Goal: Information Seeking & Learning: Learn about a topic

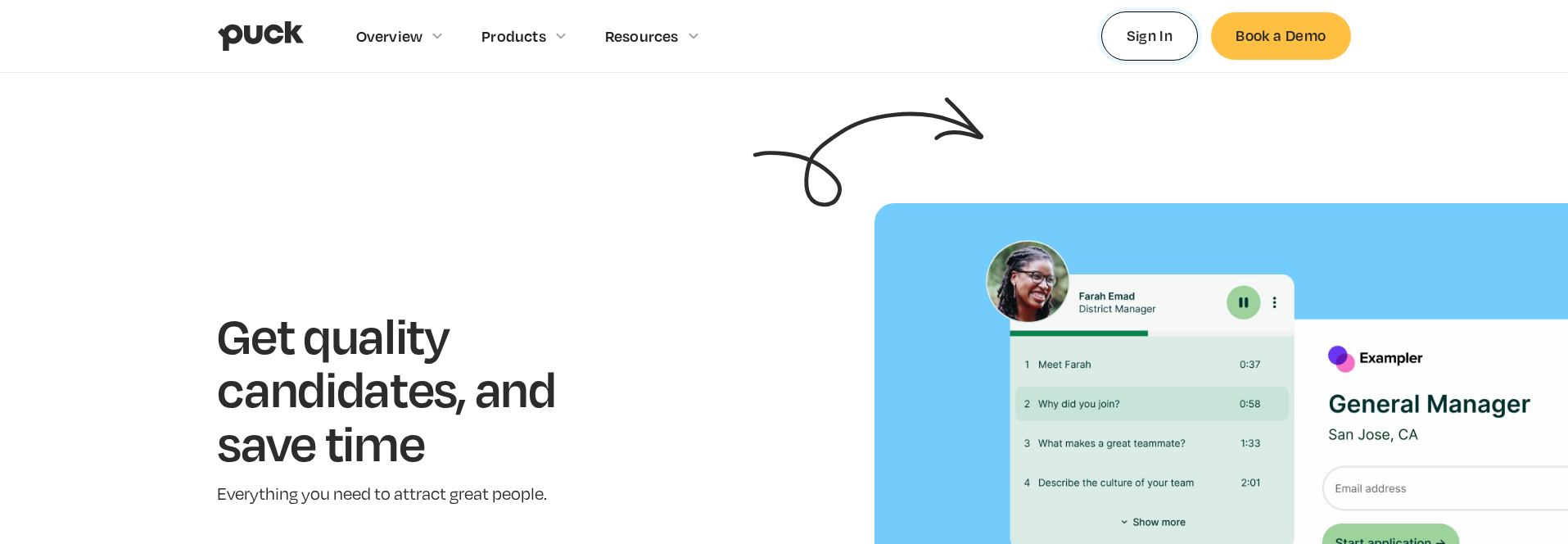
click at [1140, 37] on link "Sign In" at bounding box center [1149, 36] width 97 height 48
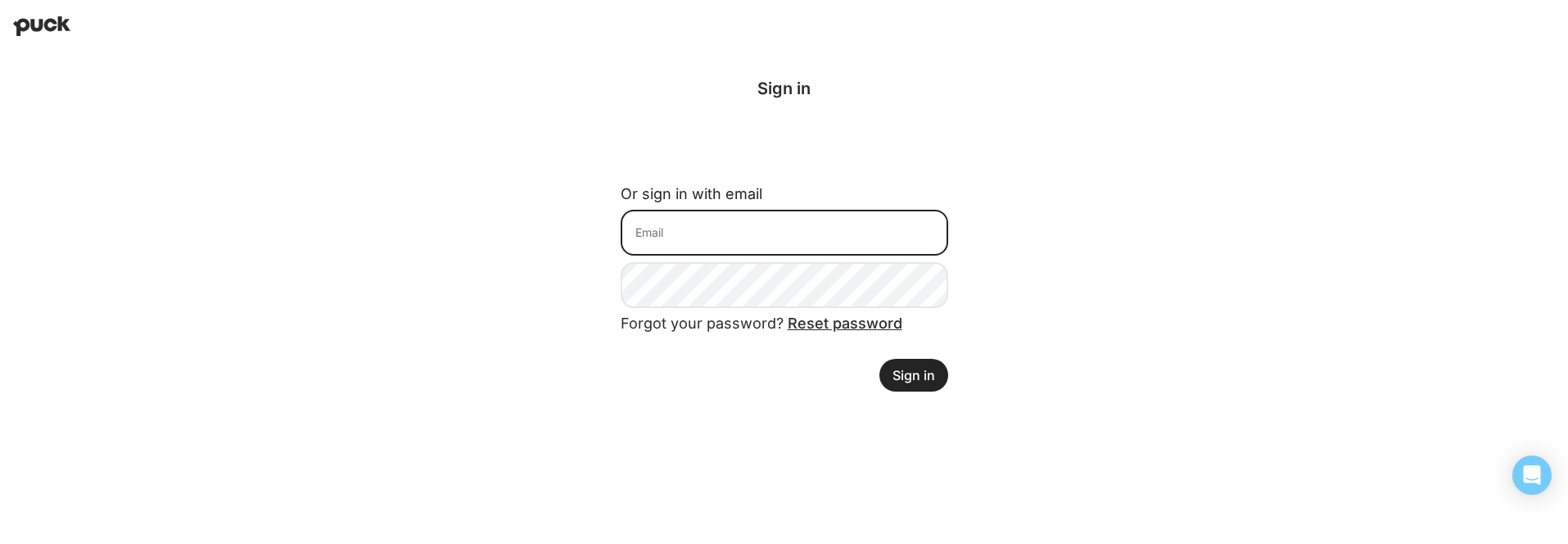
type input "andrea.marlan@udemy.com"
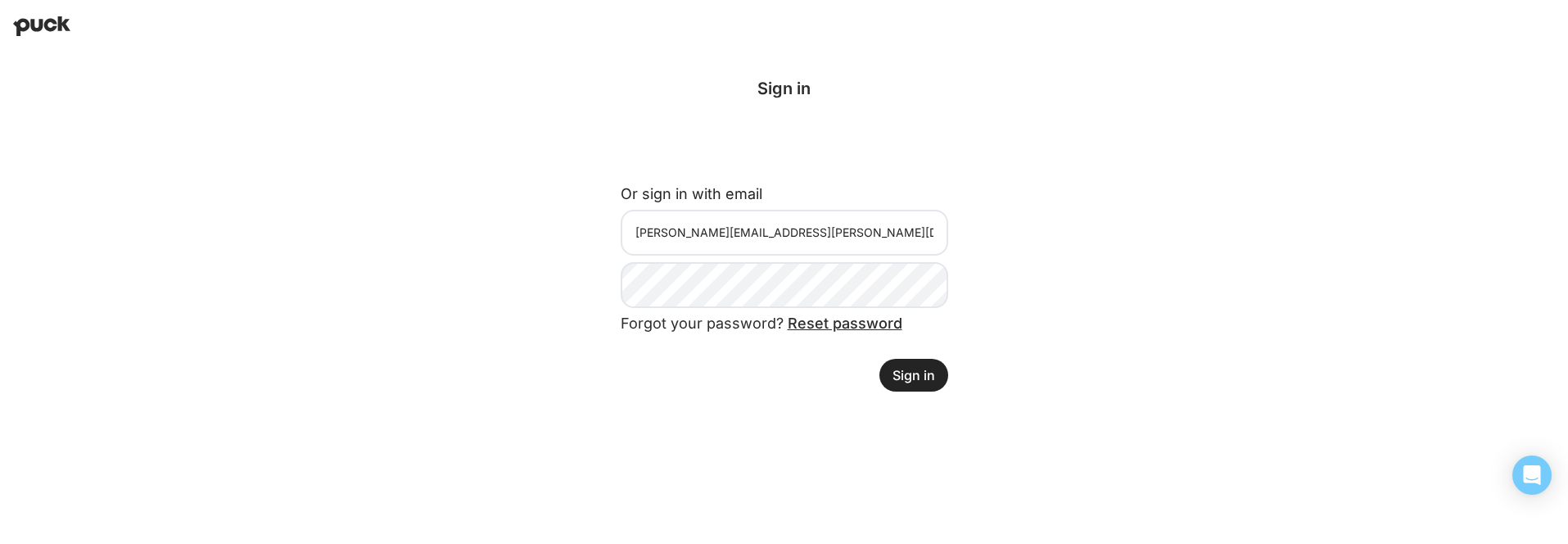
click at [914, 379] on button "Sign in" at bounding box center [913, 376] width 68 height 33
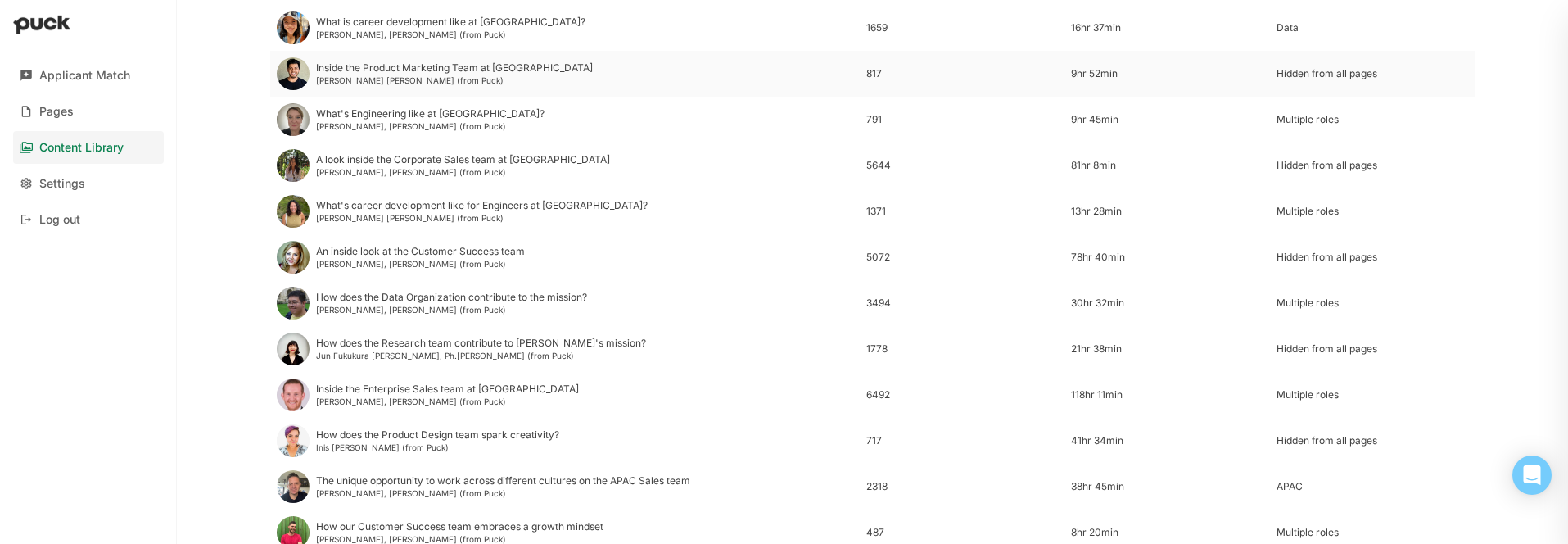
scroll to position [206, 0]
click at [51, 107] on div "Pages" at bounding box center [57, 112] width 35 height 13
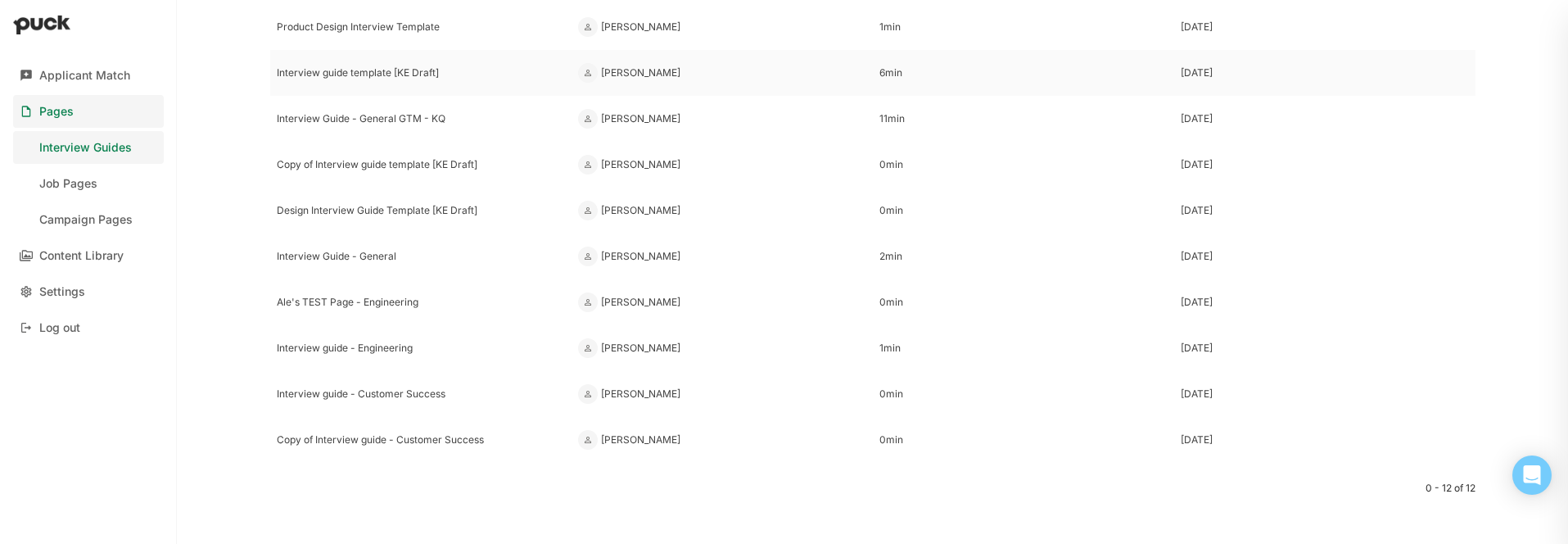
scroll to position [218, 0]
click at [322, 338] on div "Interview guide - Engineering" at bounding box center [422, 343] width 289 height 12
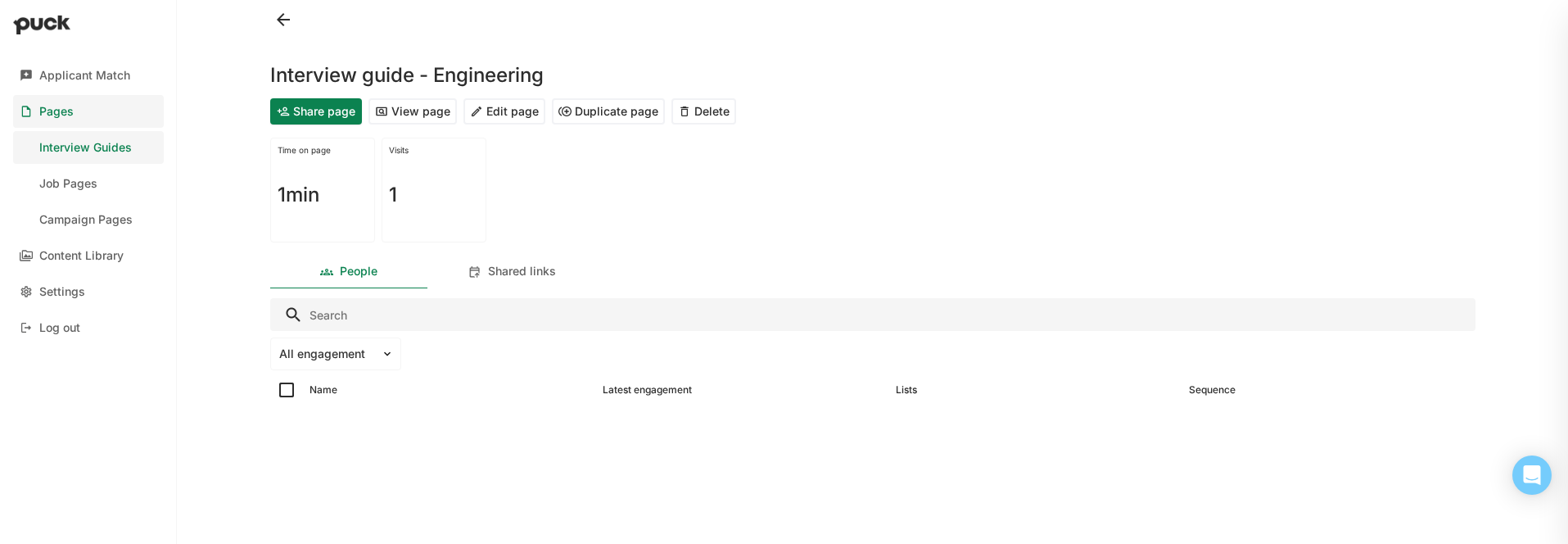
click at [398, 108] on button "View page" at bounding box center [413, 111] width 89 height 26
click at [74, 145] on div "Interview Guides" at bounding box center [86, 147] width 92 height 13
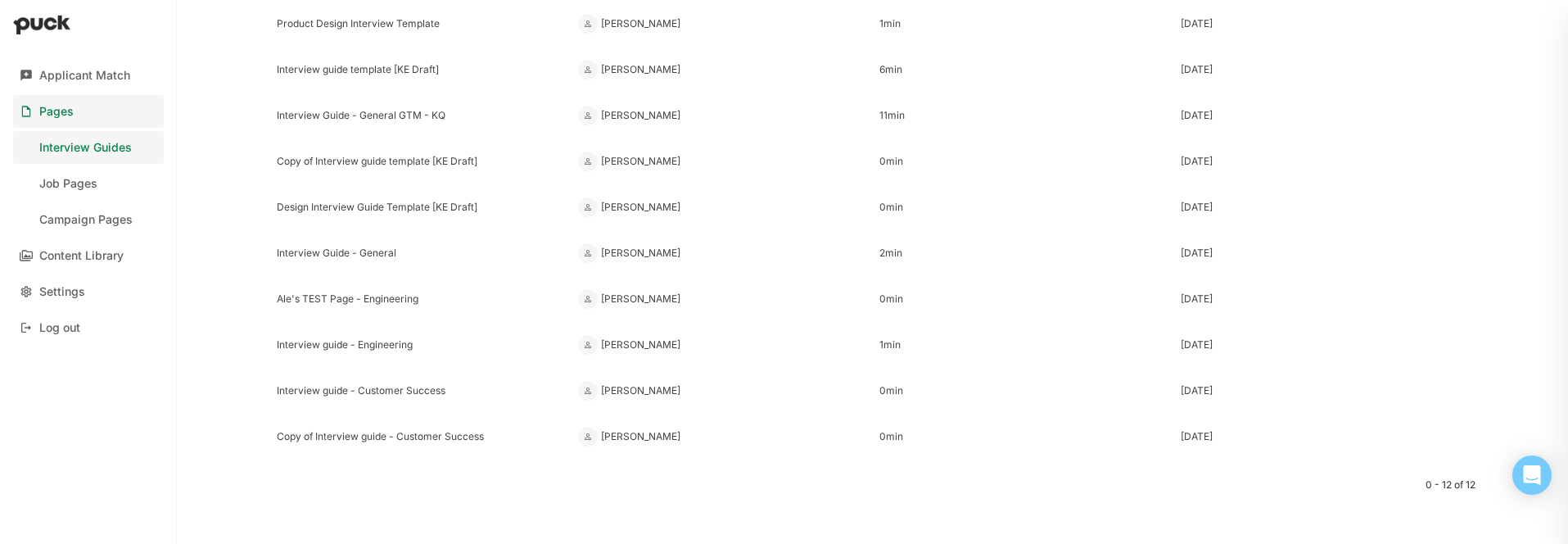
scroll to position [218, 0]
click at [344, 202] on div "Design Interview Guide Template [KE Draft]" at bounding box center [422, 205] width 289 height 12
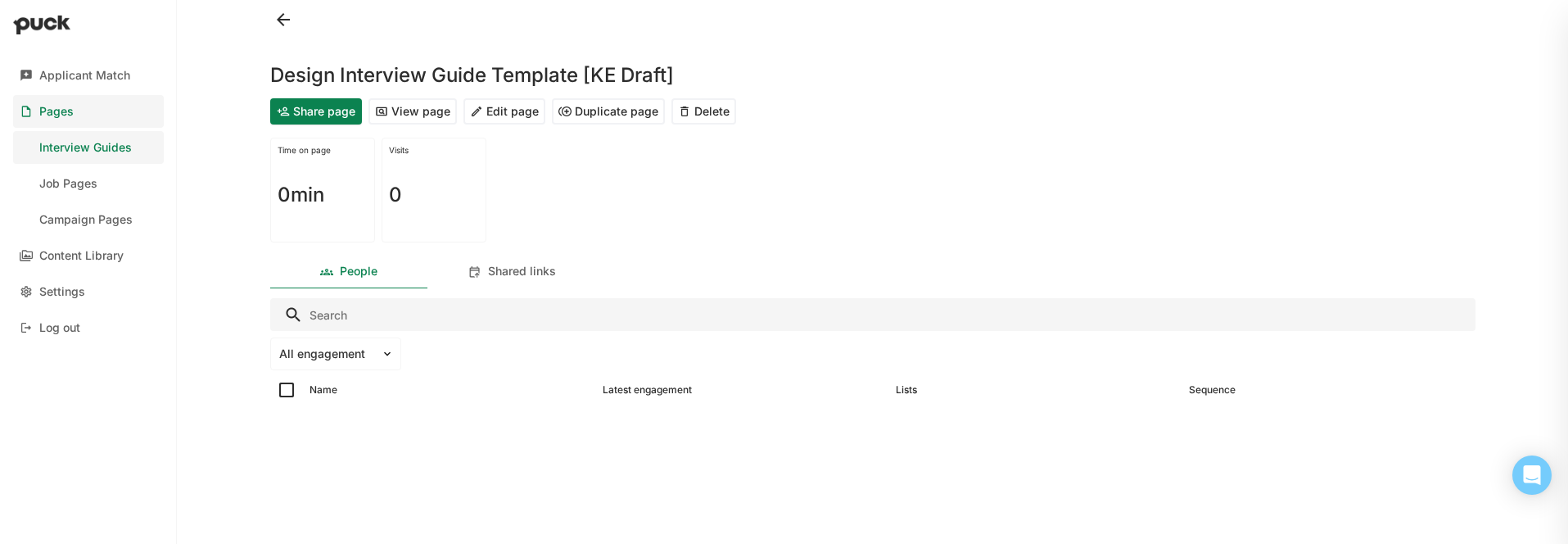
click at [399, 114] on button "View page" at bounding box center [413, 111] width 89 height 26
click at [94, 145] on div "Interview Guides" at bounding box center [86, 147] width 92 height 13
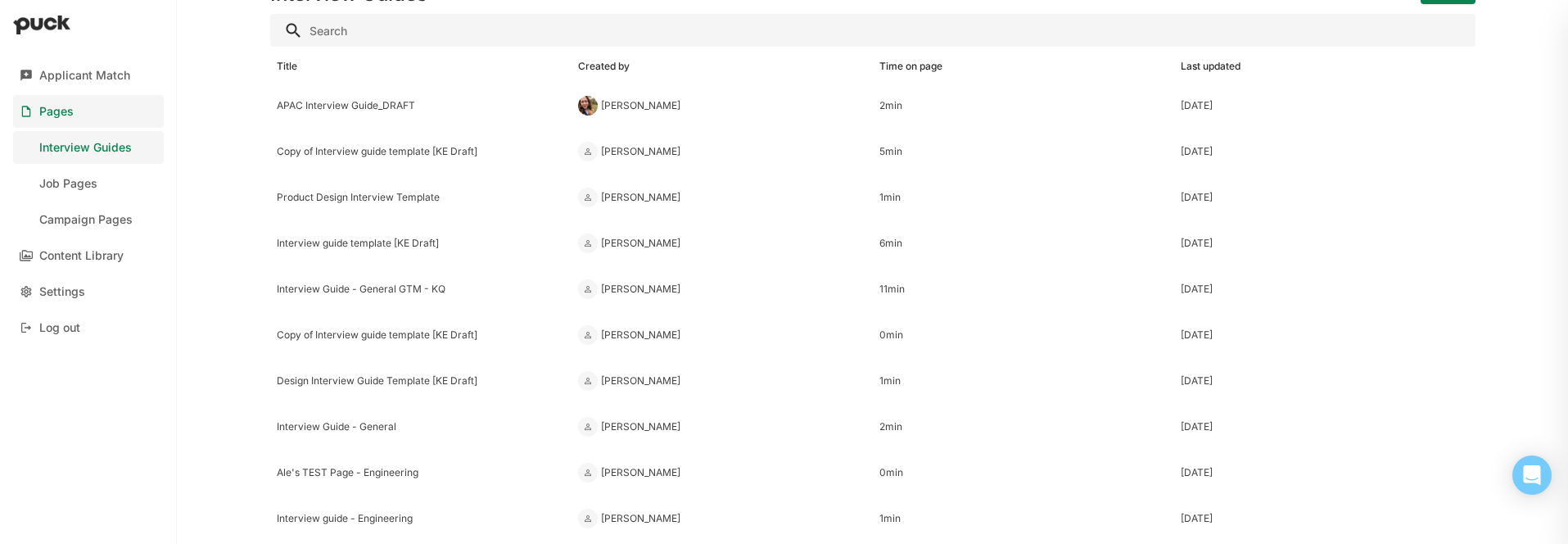
scroll to position [43, 0]
click at [349, 106] on div "APAC Interview Guide_DRAFT" at bounding box center [422, 104] width 289 height 12
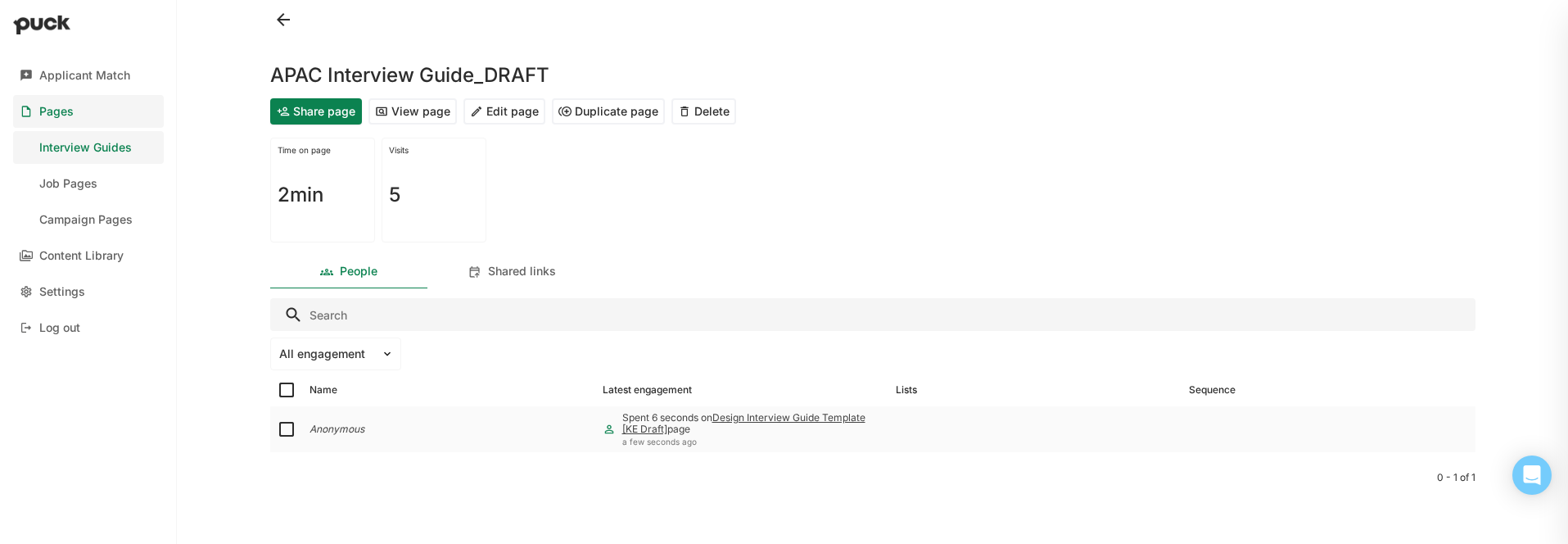
click at [772, 414] on link "Design Interview Guide Template [KE Draft]" at bounding box center [744, 423] width 244 height 24
click at [403, 106] on button "View page" at bounding box center [413, 111] width 89 height 26
click at [119, 149] on div "Interview Guides" at bounding box center [86, 147] width 92 height 13
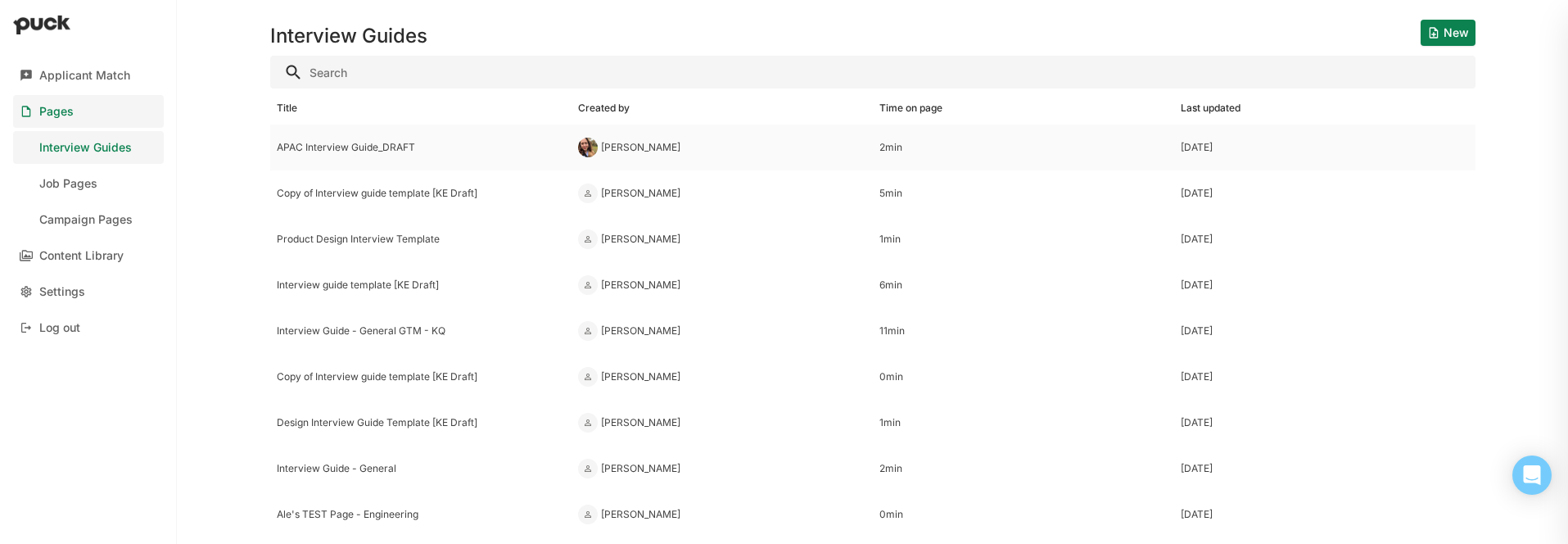
click at [360, 148] on div "APAC Interview Guide_DRAFT" at bounding box center [422, 147] width 289 height 12
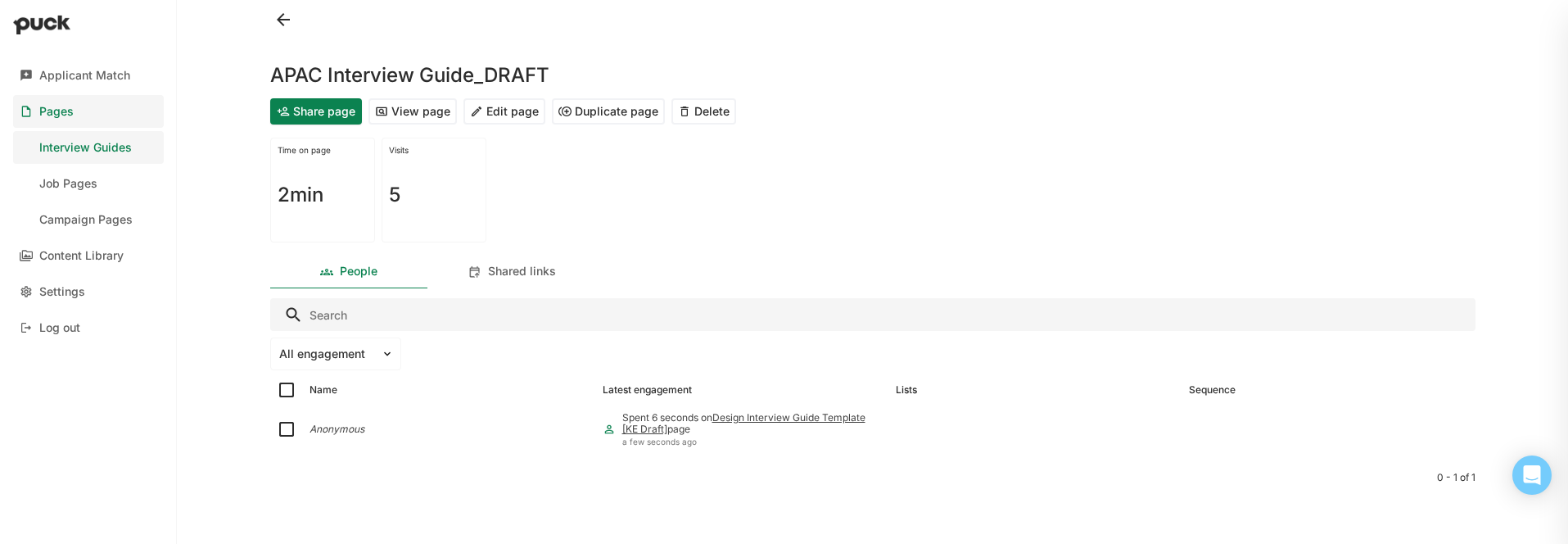
click at [403, 110] on button "View page" at bounding box center [413, 111] width 89 height 26
